Goal: Information Seeking & Learning: Understand process/instructions

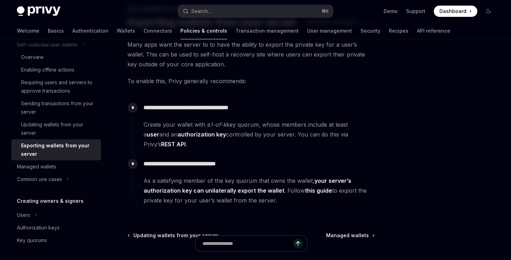
scroll to position [79, 0]
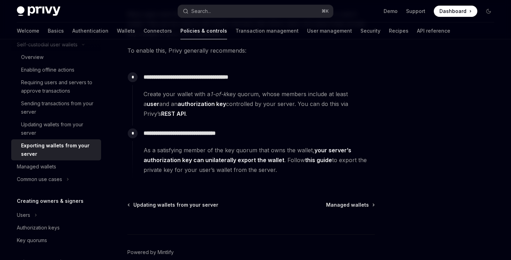
click at [168, 93] on span "Create your wallet with a 1-of-k key quorum, whose members include at least a u…" at bounding box center [258, 103] width 231 height 29
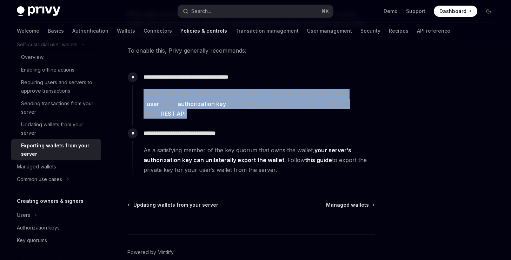
click at [168, 93] on span "Create your wallet with a 1-of-k key quorum, whose members include at least a u…" at bounding box center [258, 103] width 231 height 29
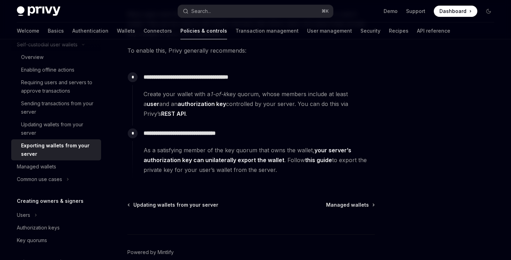
click at [200, 113] on span "Create your wallet with a 1-of-k key quorum, whose members include at least a u…" at bounding box center [258, 103] width 231 height 29
click at [196, 95] on span "Create your wallet with a 1-of-k key quorum, whose members include at least a u…" at bounding box center [258, 103] width 231 height 29
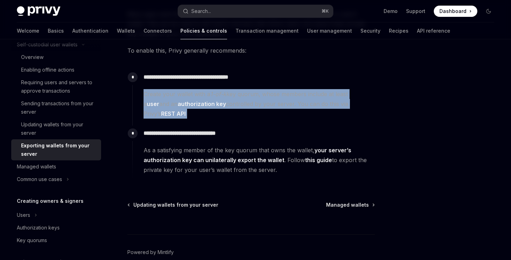
click at [196, 95] on span "Create your wallet with a 1-of-k key quorum, whose members include at least a u…" at bounding box center [258, 103] width 231 height 29
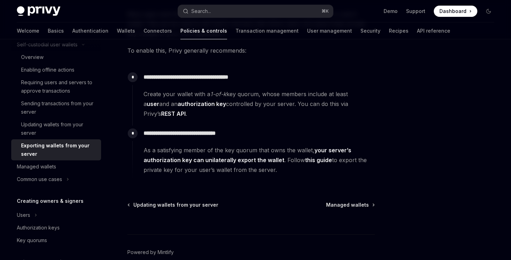
click at [210, 96] on span "Create your wallet with a 1-of-k key quorum, whose members include at least a u…" at bounding box center [258, 103] width 231 height 29
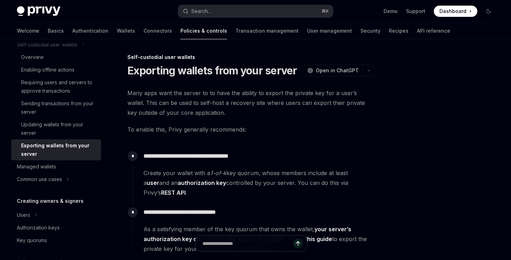
scroll to position [0, 0]
click at [200, 98] on span "Many apps want the server to to have the ability to export the private key for …" at bounding box center [250, 102] width 247 height 29
click at [194, 128] on span "To enable this, Privy generally recommends:" at bounding box center [250, 130] width 247 height 10
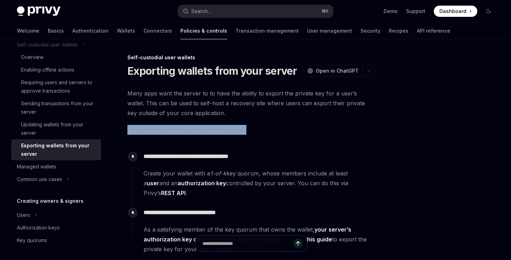
click at [194, 128] on span "To enable this, Privy generally recommends:" at bounding box center [250, 130] width 247 height 10
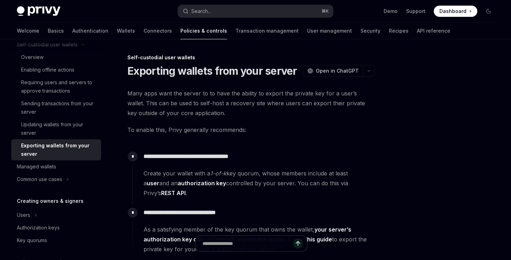
click at [194, 153] on p "**********" at bounding box center [258, 157] width 231 height 10
click at [201, 176] on span "Create your wallet with a 1-of-k key quorum, whose members include at least a u…" at bounding box center [258, 182] width 231 height 29
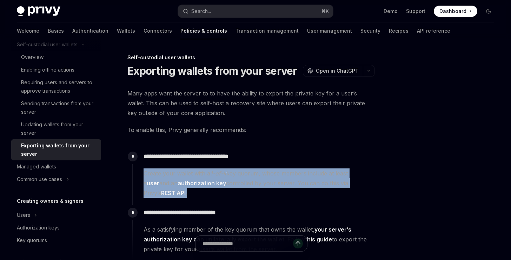
click at [201, 176] on span "Create your wallet with a 1-of-k key quorum, whose members include at least a u…" at bounding box center [258, 182] width 231 height 29
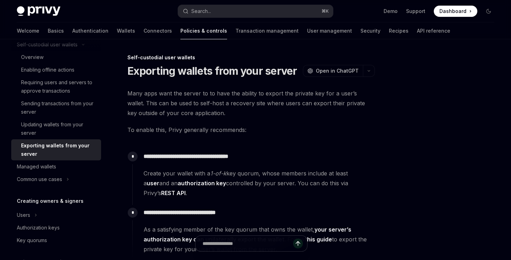
click at [208, 176] on span "Create your wallet with a 1-of-k key quorum, whose members include at least a u…" at bounding box center [258, 182] width 231 height 29
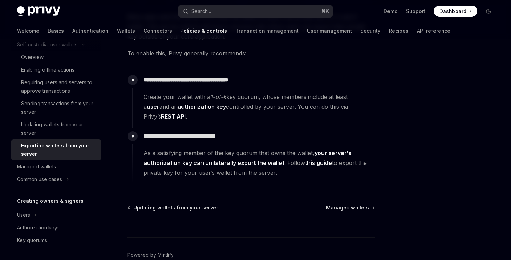
scroll to position [76, 0]
click at [190, 151] on span "As a satisfying member of the key quorum that owns the wallet, your server’s au…" at bounding box center [258, 162] width 231 height 29
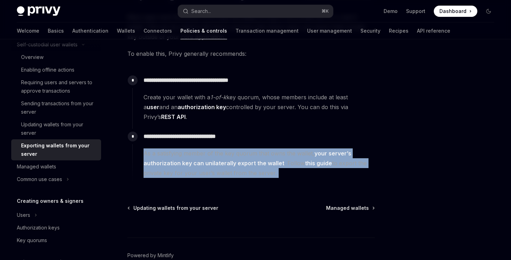
click at [190, 151] on span "As a satisfying member of the key quorum that owns the wallet, your server’s au…" at bounding box center [258, 162] width 231 height 29
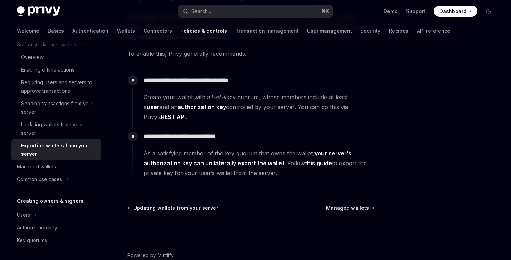
click at [309, 163] on link "this guide" at bounding box center [318, 163] width 27 height 7
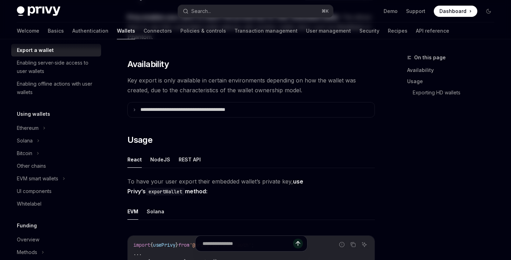
type textarea "*"
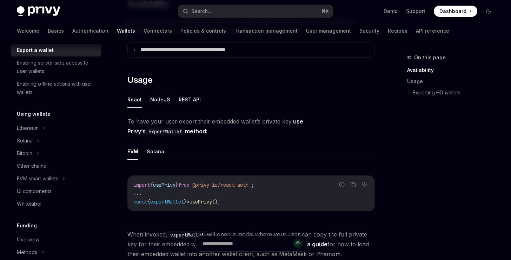
scroll to position [134, 0]
